Goal: Task Accomplishment & Management: Manage account settings

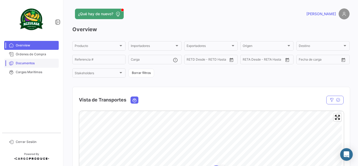
click at [29, 62] on span "Documentos" at bounding box center [36, 63] width 41 height 5
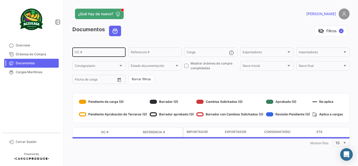
click at [90, 52] on input "OC #" at bounding box center [99, 53] width 49 height 4
paste input "UNIECGYE25320036"
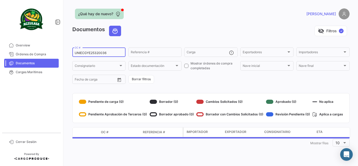
type input "UNIECGYE25320036"
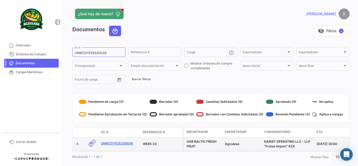
click at [122, 143] on link "UNIECGYE25320036" at bounding box center [120, 143] width 38 height 5
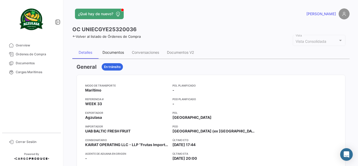
click at [120, 52] on div "Documentos" at bounding box center [114, 52] width 22 height 4
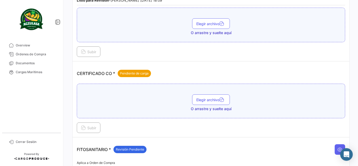
scroll to position [131, 0]
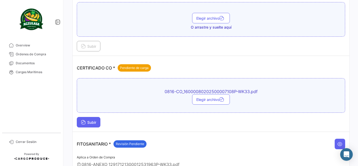
click at [83, 122] on icon at bounding box center [83, 122] width 5 height 5
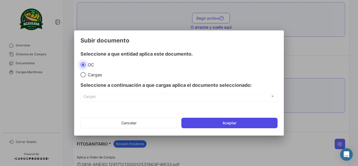
click at [244, 124] on button "Aceptar" at bounding box center [230, 123] width 96 height 10
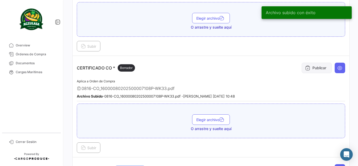
click at [319, 68] on button "Publicar" at bounding box center [317, 68] width 30 height 10
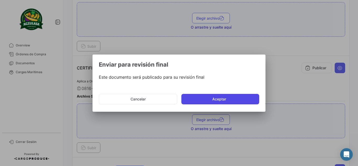
drag, startPoint x: 218, startPoint y: 100, endPoint x: 217, endPoint y: 97, distance: 3.1
click at [218, 100] on button "Aceptar" at bounding box center [221, 99] width 78 height 10
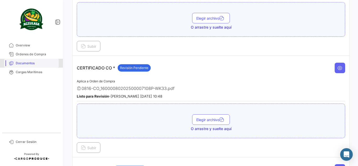
click at [34, 62] on span "Documentos" at bounding box center [36, 63] width 41 height 5
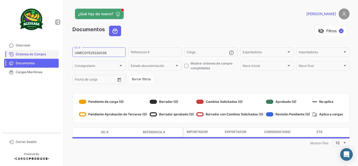
drag, startPoint x: 113, startPoint y: 50, endPoint x: 31, endPoint y: 57, distance: 81.6
click at [31, 57] on mat-sidenav-container "Overview Órdenes de Compra Documentos Cargas Marítimas Cerrar Sesión ¿Qué hay d…" at bounding box center [179, 83] width 358 height 166
click at [103, 52] on input "UNIECGYE25320036" at bounding box center [99, 53] width 49 height 4
drag, startPoint x: 110, startPoint y: 54, endPoint x: 54, endPoint y: 51, distance: 56.2
click at [54, 51] on mat-sidenav-container "Overview Órdenes de Compra Documentos Cargas Marítimas Cerrar Sesión ¿Qué hay d…" at bounding box center [179, 83] width 358 height 166
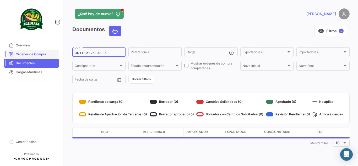
paste input "PBO25320034"
type input "UNIECPBO25320034"
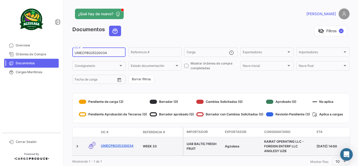
click at [119, 145] on link "UNIECPBO25320034" at bounding box center [120, 145] width 38 height 5
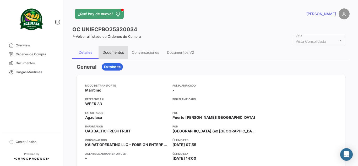
click at [118, 52] on div "Documentos" at bounding box center [114, 52] width 22 height 4
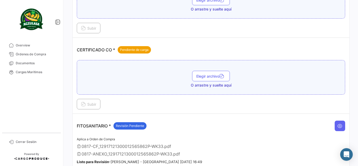
scroll to position [157, 0]
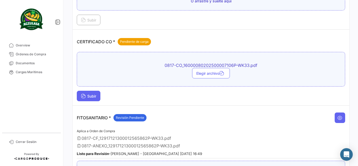
click at [88, 96] on span "Subir" at bounding box center [88, 96] width 15 height 4
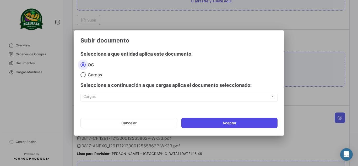
click at [224, 124] on button "Aceptar" at bounding box center [230, 123] width 96 height 10
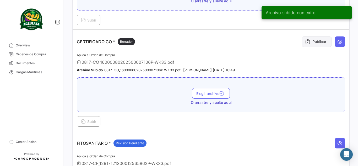
click at [313, 43] on button "Publicar" at bounding box center [317, 41] width 30 height 10
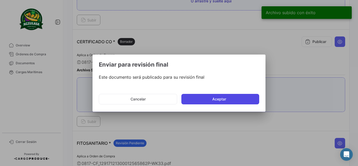
click at [243, 99] on button "Aceptar" at bounding box center [221, 99] width 78 height 10
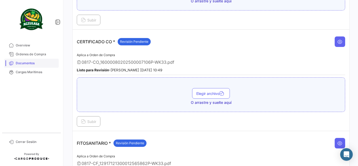
click at [39, 66] on link "Documentos" at bounding box center [31, 63] width 55 height 9
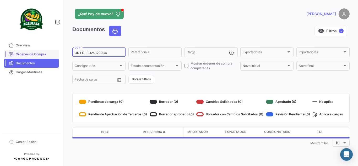
drag, startPoint x: 113, startPoint y: 52, endPoint x: 22, endPoint y: 53, distance: 90.8
click at [22, 53] on mat-sidenav-container "Overview Órdenes de Compra Documentos Cargas Marítimas Cerrar Sesión ¿Qué hay d…" at bounding box center [179, 83] width 358 height 166
paste input "GYE25320066"
type input "UNIECGYE25320066"
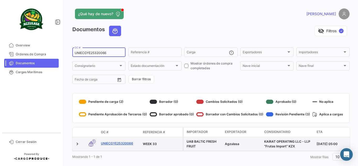
click at [132, 142] on link "UNIECGYE25320066" at bounding box center [120, 143] width 38 height 5
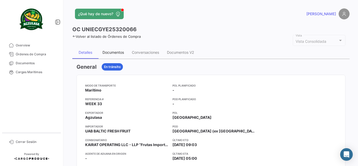
click at [116, 54] on div "Documentos" at bounding box center [114, 52] width 22 height 4
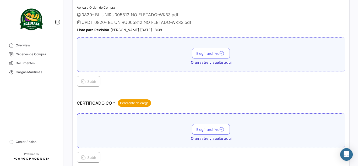
scroll to position [131, 0]
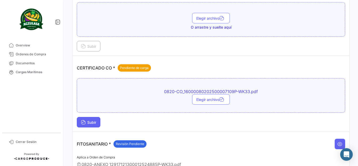
click at [99, 122] on button "Subir" at bounding box center [89, 122] width 24 height 10
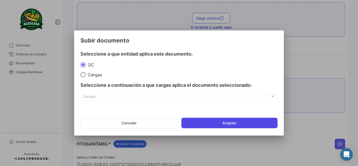
click at [205, 121] on button "Aceptar" at bounding box center [230, 123] width 96 height 10
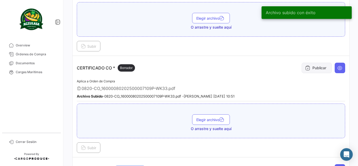
click at [317, 67] on button "Publicar" at bounding box center [317, 68] width 30 height 10
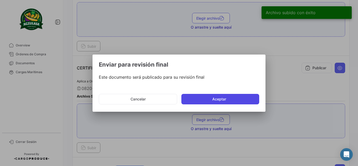
click at [235, 100] on button "Aceptar" at bounding box center [221, 99] width 78 height 10
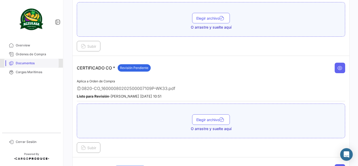
click at [39, 65] on span "Documentos" at bounding box center [36, 63] width 41 height 5
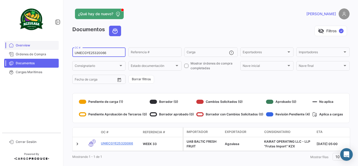
drag, startPoint x: 114, startPoint y: 51, endPoint x: 38, endPoint y: 47, distance: 76.4
click at [38, 47] on mat-sidenav-container "Overview Órdenes de Compra Documentos Cargas Marítimas Cerrar Sesión ¿Qué hay d…" at bounding box center [179, 83] width 358 height 166
paste input "PBO25320032"
type input "UNIECPBO25320032"
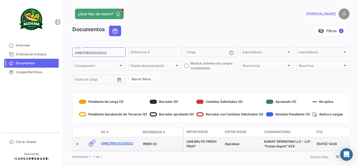
click at [122, 144] on link "UNIECPBO25320032" at bounding box center [120, 143] width 38 height 5
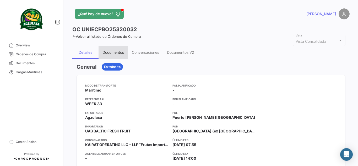
click at [112, 51] on div "Documentos" at bounding box center [114, 52] width 22 height 4
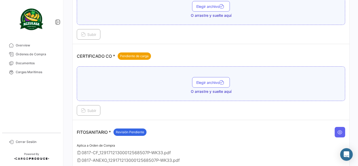
scroll to position [166, 0]
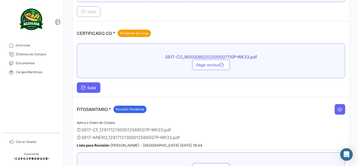
click at [92, 88] on span "Subir" at bounding box center [88, 88] width 15 height 4
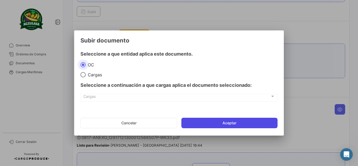
click at [218, 119] on button "Aceptar" at bounding box center [230, 123] width 96 height 10
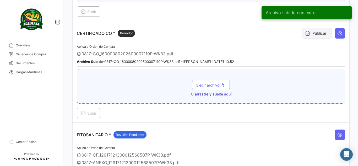
click at [316, 29] on button "Publicar" at bounding box center [317, 33] width 30 height 10
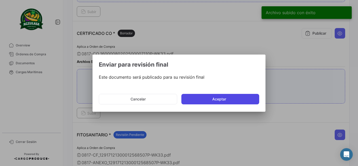
click at [216, 95] on button "Aceptar" at bounding box center [221, 99] width 78 height 10
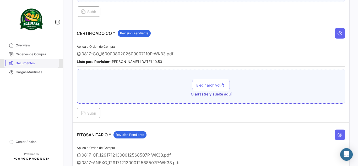
click at [42, 66] on link "Documentos" at bounding box center [31, 63] width 55 height 9
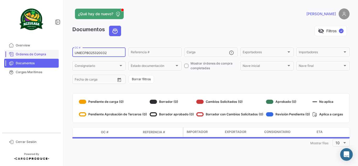
drag, startPoint x: 65, startPoint y: 54, endPoint x: 52, endPoint y: 55, distance: 12.9
click at [52, 54] on mat-sidenav-container "Overview Órdenes de Compra Documentos Cargas Marítimas Cerrar Sesión ¿Qué hay d…" at bounding box center [179, 83] width 358 height 166
paste input "3"
type input "UNIECPBO25320033"
drag, startPoint x: 215, startPoint y: 33, endPoint x: 199, endPoint y: 19, distance: 21.3
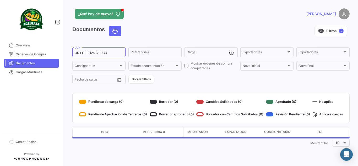
click at [215, 33] on div "visibility_off Filtros ✓" at bounding box center [237, 31] width 225 height 10
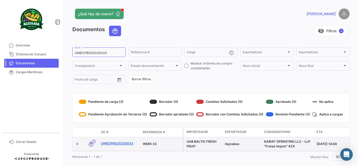
click at [123, 143] on link "UNIECPBO25320033" at bounding box center [120, 143] width 38 height 5
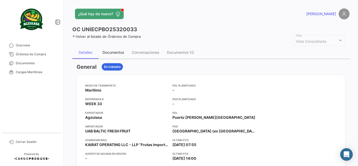
click at [122, 51] on div "Documentos" at bounding box center [114, 52] width 22 height 4
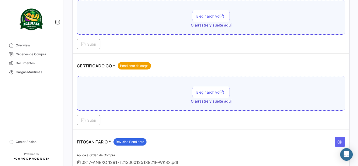
scroll to position [184, 0]
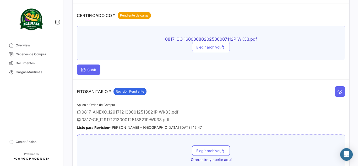
click at [85, 68] on icon at bounding box center [83, 70] width 5 height 5
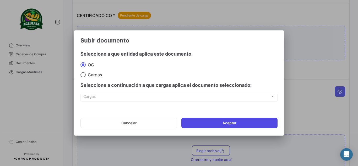
click at [234, 122] on button "Aceptar" at bounding box center [230, 123] width 96 height 10
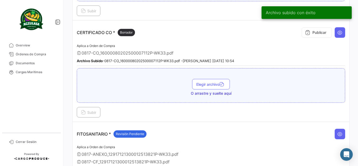
scroll to position [157, 0]
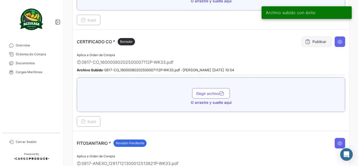
click at [310, 42] on button "Publicar" at bounding box center [317, 41] width 30 height 10
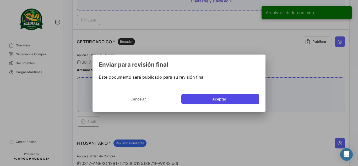
click at [222, 98] on button "Aceptar" at bounding box center [221, 99] width 78 height 10
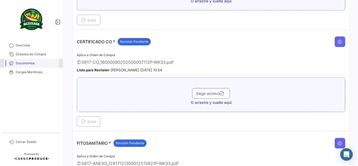
click at [48, 63] on span "Documentos" at bounding box center [36, 63] width 41 height 5
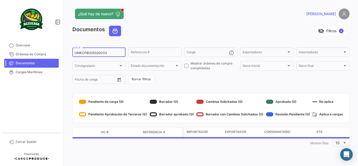
drag, startPoint x: 44, startPoint y: 57, endPoint x: 0, endPoint y: 64, distance: 44.8
click at [0, 62] on mat-sidenav-container "Overview Órdenes de Compra Documentos Cargas Marítimas Cerrar Sesión ¿Qué hay d…" at bounding box center [179, 83] width 358 height 166
paste input "741500025706"
type input "741500025706"
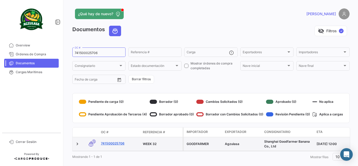
click at [115, 142] on link "741500025706" at bounding box center [120, 143] width 38 height 5
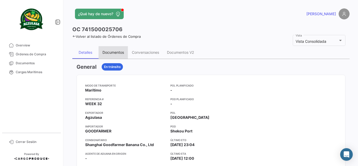
click at [120, 54] on div "Documentos" at bounding box center [114, 52] width 22 height 4
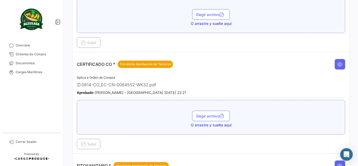
scroll to position [131, 0]
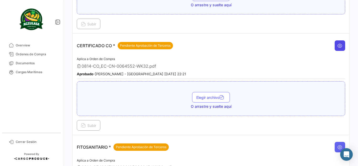
click at [341, 47] on button at bounding box center [340, 45] width 10 height 10
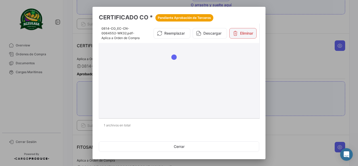
click at [248, 32] on button "Eliminar" at bounding box center [242, 33] width 27 height 10
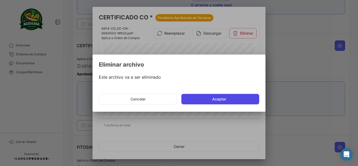
click at [213, 101] on button "Aceptar" at bounding box center [221, 99] width 78 height 10
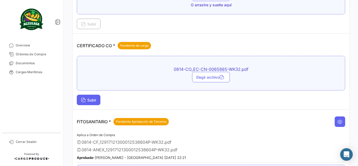
click at [96, 99] on span "Subir" at bounding box center [88, 100] width 15 height 4
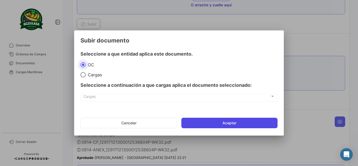
click at [212, 122] on button "Aceptar" at bounding box center [230, 123] width 96 height 10
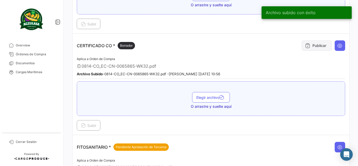
click at [305, 48] on icon at bounding box center [307, 45] width 5 height 5
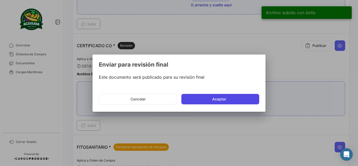
click at [221, 97] on button "Aceptar" at bounding box center [221, 99] width 78 height 10
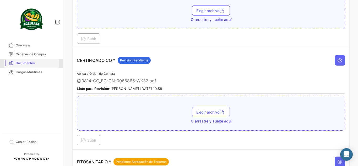
click at [37, 63] on span "Documentos" at bounding box center [36, 63] width 41 height 5
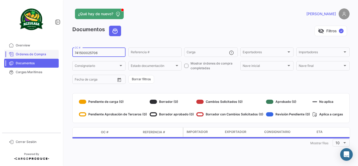
drag, startPoint x: 112, startPoint y: 54, endPoint x: 21, endPoint y: 55, distance: 91.3
click at [21, 55] on mat-sidenav-container "Overview Órdenes de Compra Documentos Cargas Marítimas Cerrar Sesión ¿Qué hay d…" at bounding box center [179, 83] width 358 height 166
paste input "2310707040"
type input "2310707040"
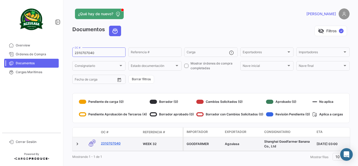
click at [116, 144] on link "2310707040" at bounding box center [120, 143] width 38 height 5
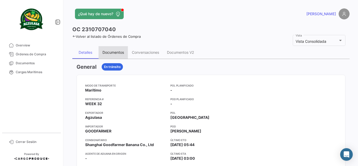
click at [112, 52] on div "Documentos" at bounding box center [114, 52] width 22 height 4
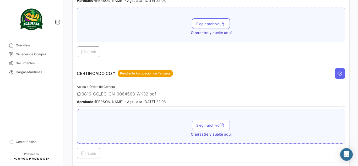
scroll to position [105, 0]
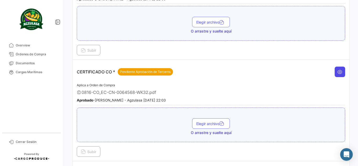
click at [338, 73] on icon at bounding box center [340, 71] width 5 height 5
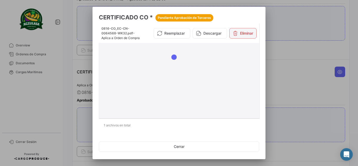
click at [236, 39] on button "Eliminar" at bounding box center [242, 33] width 27 height 10
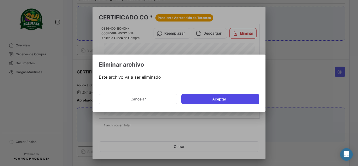
click at [201, 102] on button "Aceptar" at bounding box center [221, 99] width 78 height 10
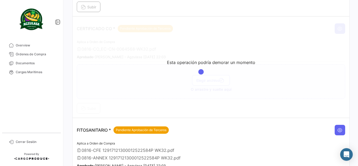
scroll to position [157, 0]
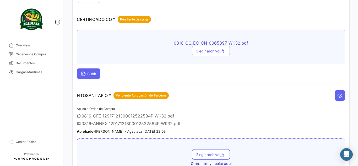
click at [96, 72] on span "Subir" at bounding box center [88, 74] width 15 height 4
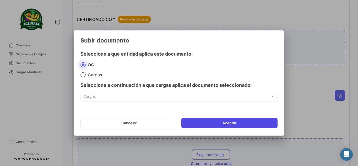
click at [227, 123] on button "Aceptar" at bounding box center [230, 123] width 96 height 10
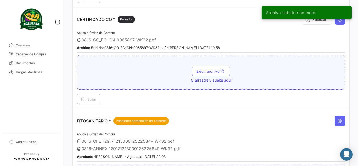
click at [316, 23] on div "Archivo subido con éxito" at bounding box center [306, 12] width 103 height 25
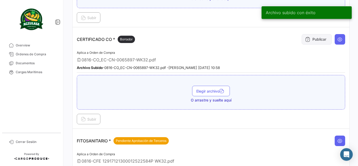
scroll to position [105, 0]
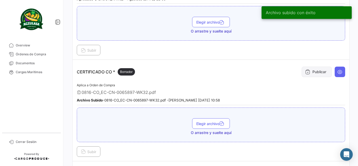
click at [307, 70] on icon at bounding box center [307, 71] width 5 height 5
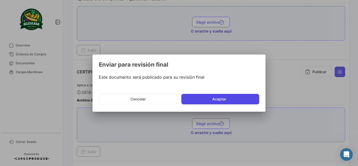
click at [248, 101] on button "Aceptar" at bounding box center [221, 99] width 78 height 10
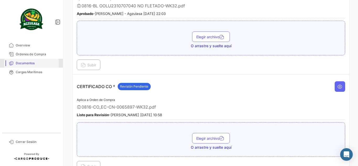
click at [24, 62] on span "Documentos" at bounding box center [36, 63] width 41 height 5
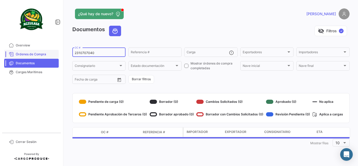
drag, startPoint x: 98, startPoint y: 53, endPoint x: 52, endPoint y: 52, distance: 45.6
click at [52, 52] on mat-sidenav-container "Overview Órdenes de Compra Documentos Cargas Marítimas Cerrar Sesión ¿Qué hay d…" at bounding box center [179, 83] width 358 height 166
